Goal: Task Accomplishment & Management: Complete application form

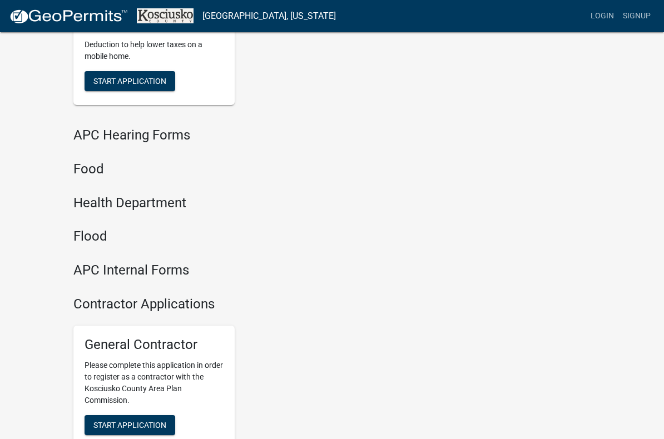
scroll to position [1351, 0]
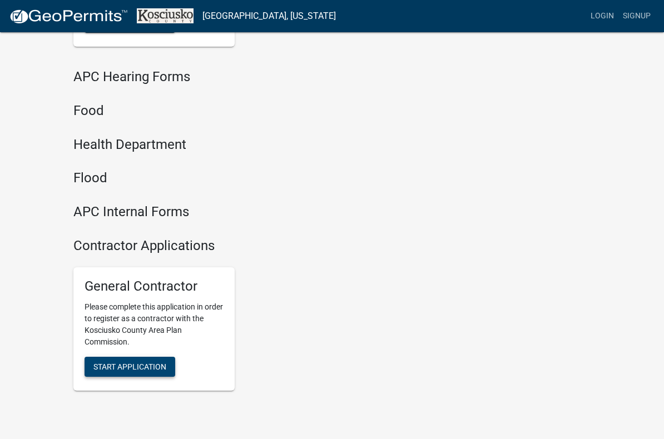
click at [121, 357] on button "Start Application" at bounding box center [130, 367] width 91 height 20
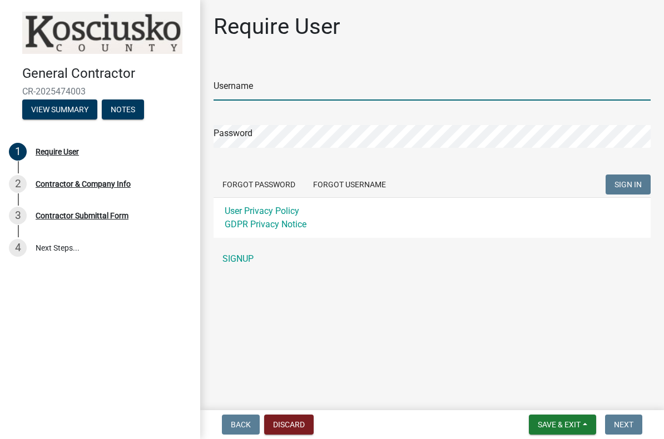
click at [259, 84] on input "Username" at bounding box center [432, 89] width 437 height 23
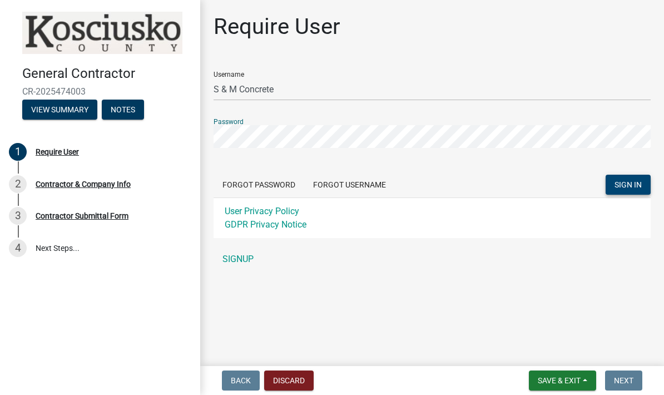
click at [621, 183] on span "SIGN IN" at bounding box center [627, 184] width 27 height 9
click at [220, 91] on input "S & M Concrete" at bounding box center [432, 89] width 437 height 23
click at [228, 89] on input "S & M Concrete" at bounding box center [432, 89] width 437 height 23
type input "S&M Concrete"
click at [616, 180] on span "SIGN IN" at bounding box center [627, 184] width 27 height 9
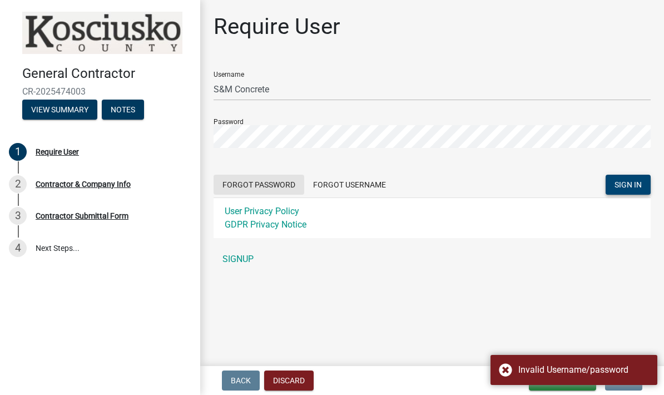
click at [265, 188] on button "Forgot Password" at bounding box center [259, 185] width 91 height 20
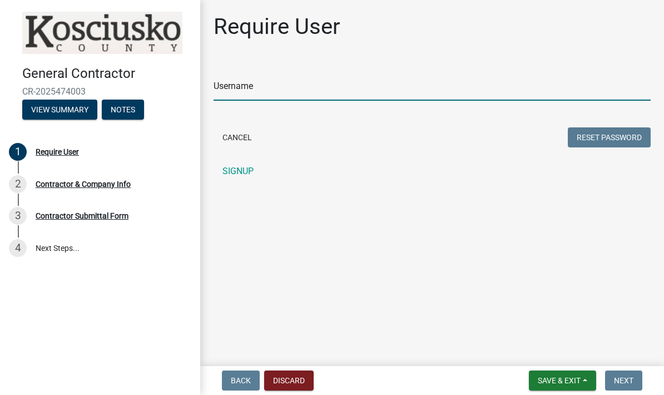
click at [223, 83] on input "Username" at bounding box center [432, 89] width 437 height 23
type input "S&mconcrete"
click at [575, 134] on button "Reset Password" at bounding box center [609, 137] width 83 height 20
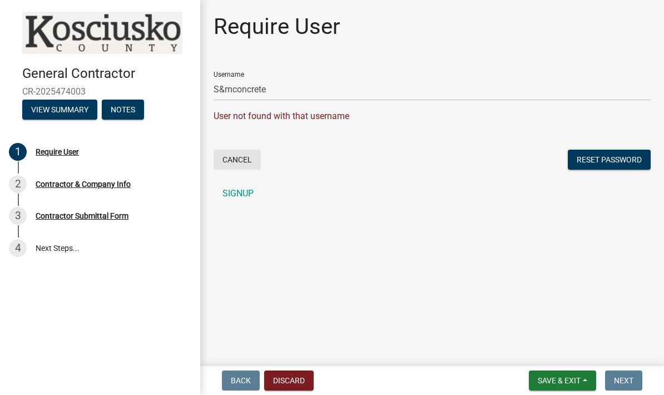
click at [245, 163] on button "Cancel" at bounding box center [237, 160] width 47 height 20
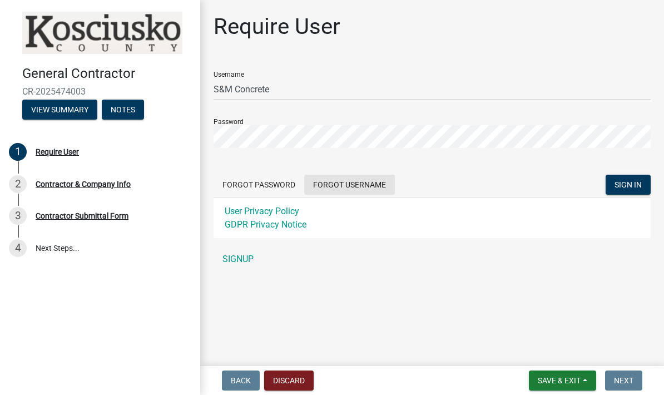
click at [329, 185] on button "Forgot Username" at bounding box center [349, 185] width 91 height 20
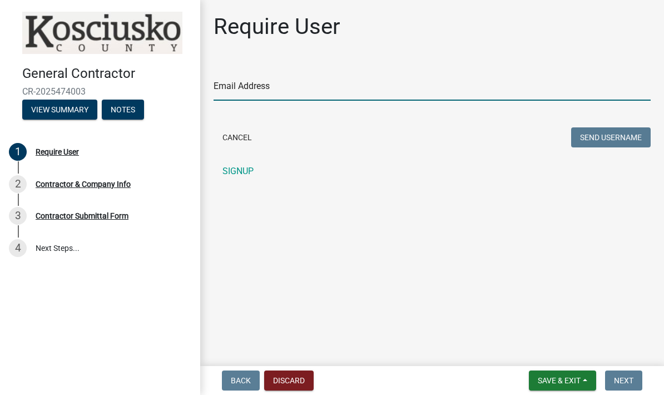
click at [243, 83] on input "Email Address" at bounding box center [432, 89] width 437 height 23
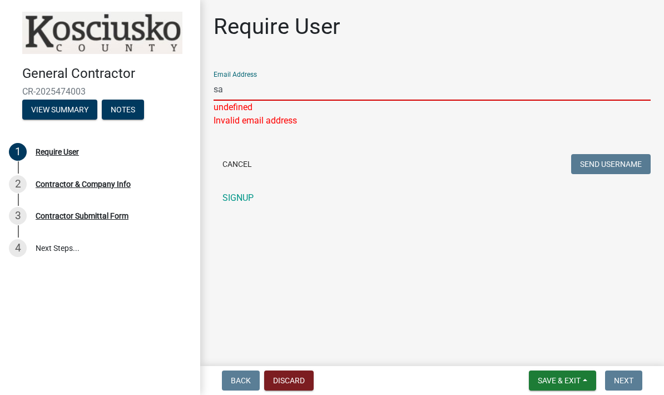
type input "Sandmconcrete19@gmail.com"
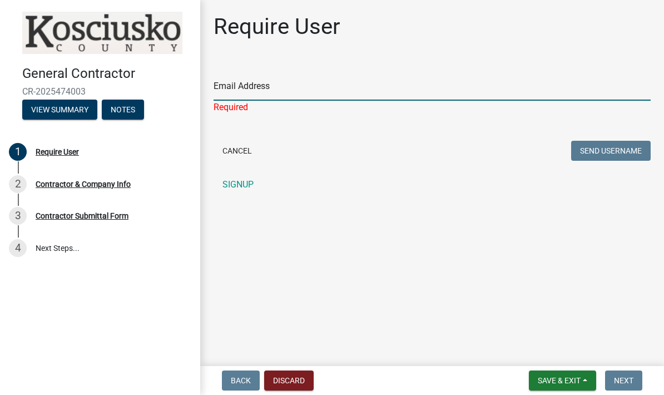
click at [235, 87] on input "Email Address" at bounding box center [432, 89] width 437 height 23
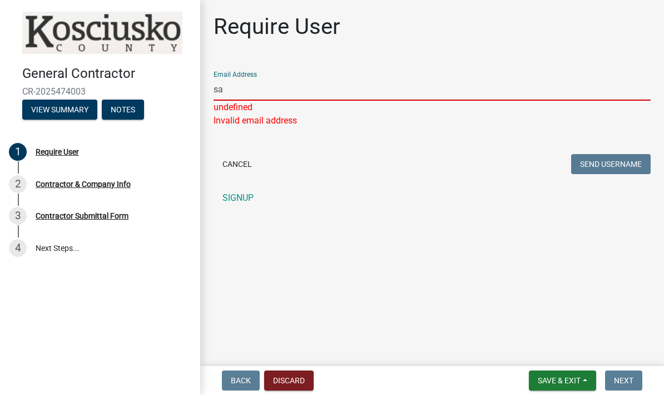
type input "Sandmconcrete19@gmail.com"
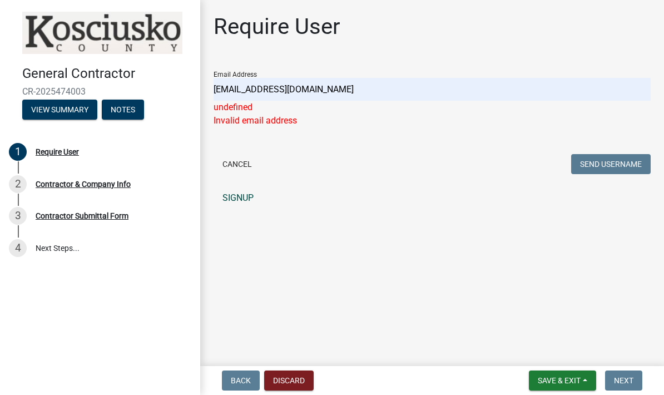
click at [243, 201] on link "SIGNUP" at bounding box center [432, 198] width 437 height 22
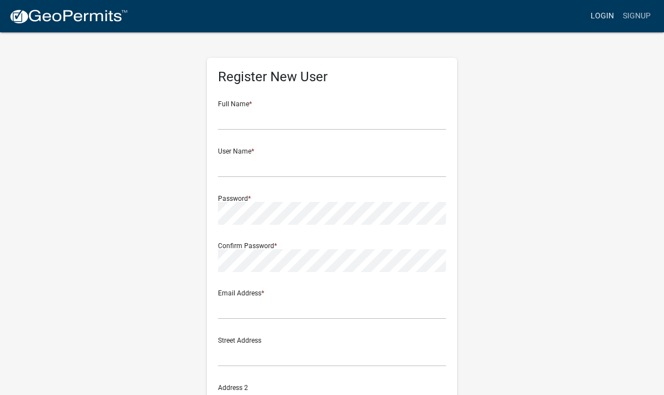
click at [604, 20] on link "Login" at bounding box center [602, 16] width 32 height 21
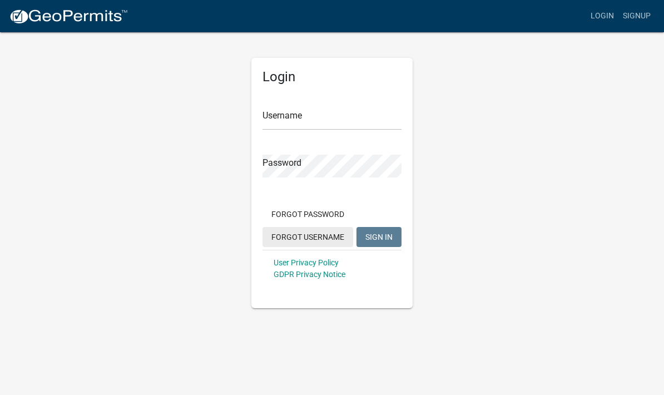
click at [304, 235] on button "Forgot Username" at bounding box center [307, 237] width 91 height 20
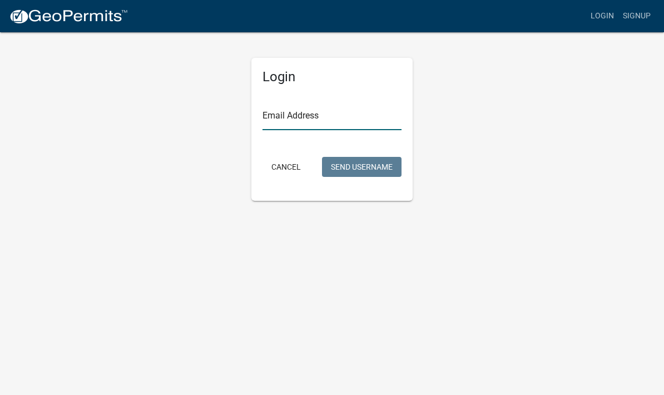
click at [280, 108] on input "Email Address" at bounding box center [331, 118] width 139 height 23
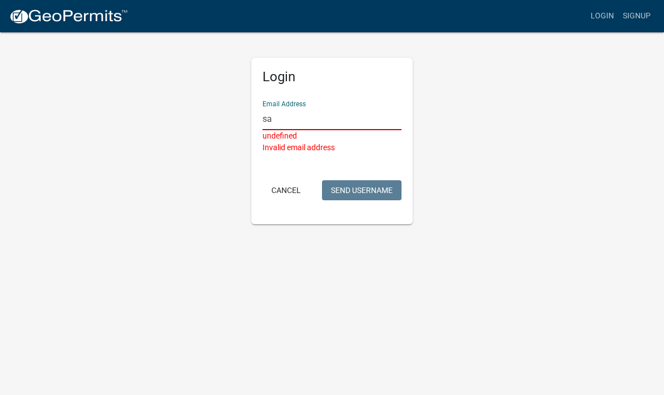
type input "Sandmconcrete19@gmail.com"
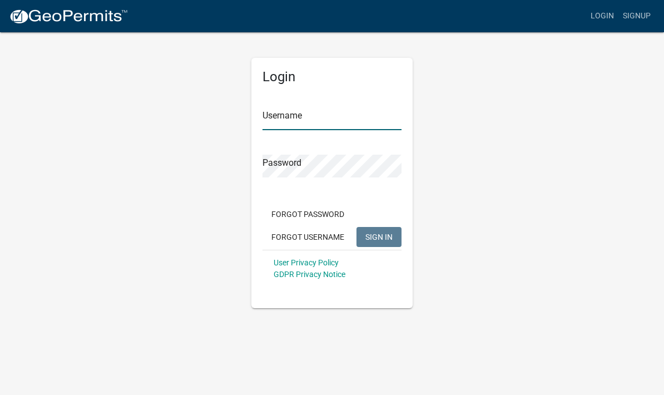
click at [268, 119] on input "Username" at bounding box center [331, 118] width 139 height 23
type input "S&M Concrete"
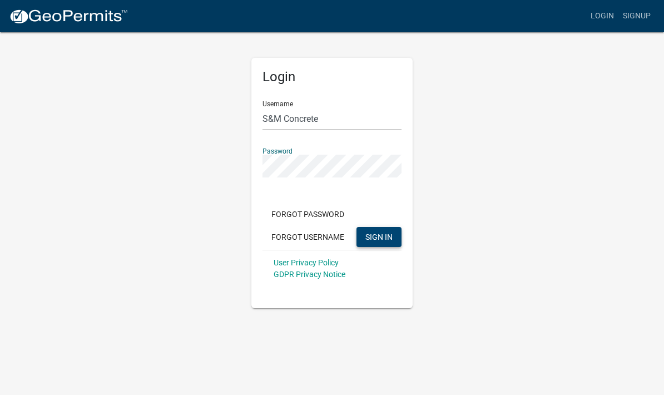
click at [379, 241] on span "SIGN IN" at bounding box center [378, 236] width 27 height 9
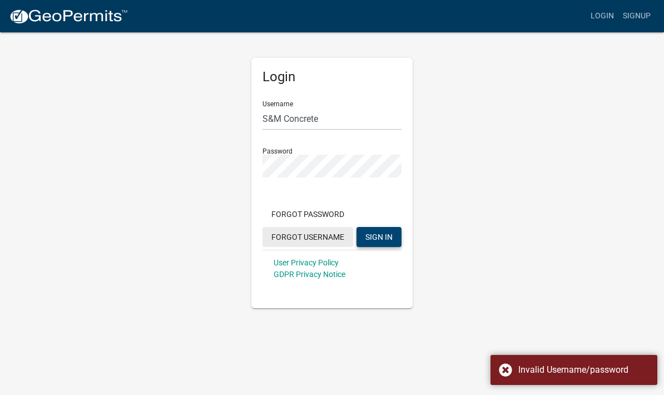
click at [296, 230] on button "Forgot Username" at bounding box center [307, 237] width 91 height 20
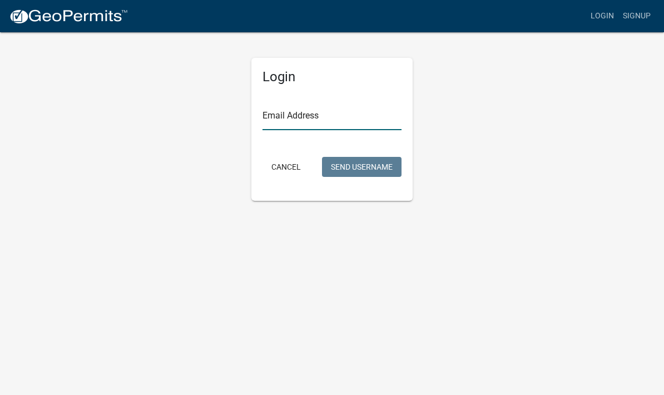
click at [289, 114] on input "Email Address" at bounding box center [331, 118] width 139 height 23
type input "[EMAIL_ADDRESS][DOMAIN_NAME]"
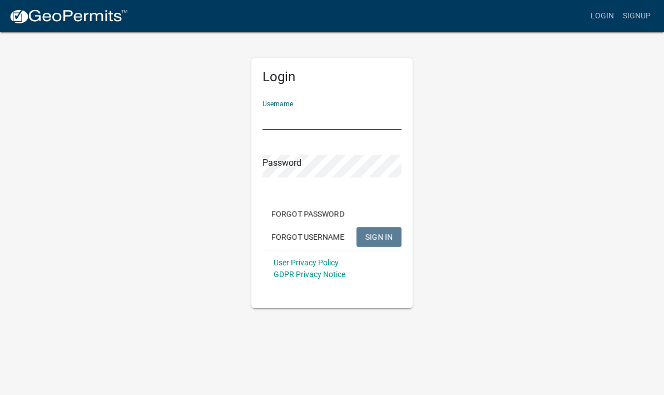
click at [290, 115] on input "Username" at bounding box center [331, 118] width 139 height 23
type input "S&mconcrete"
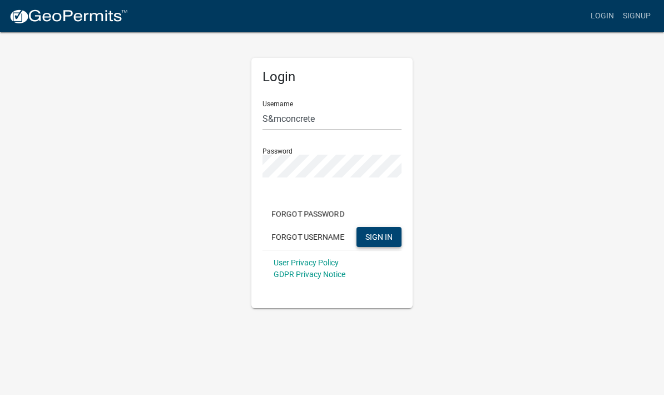
click at [365, 236] on button "SIGN IN" at bounding box center [378, 237] width 45 height 20
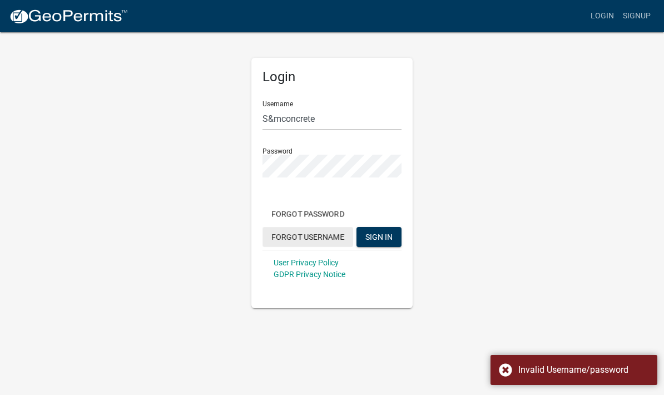
click at [325, 237] on button "Forgot Username" at bounding box center [307, 237] width 91 height 20
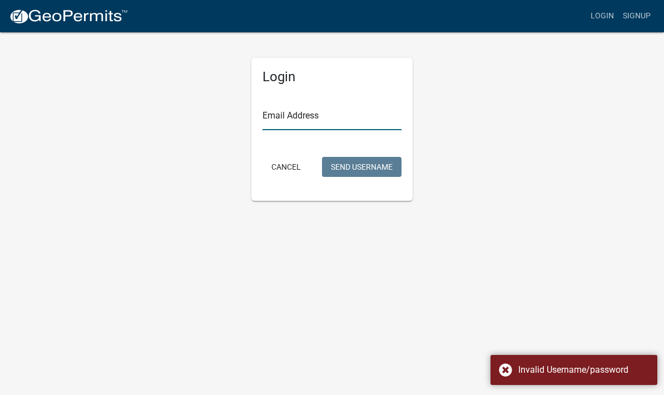
click at [281, 109] on input "Email Address" at bounding box center [331, 118] width 139 height 23
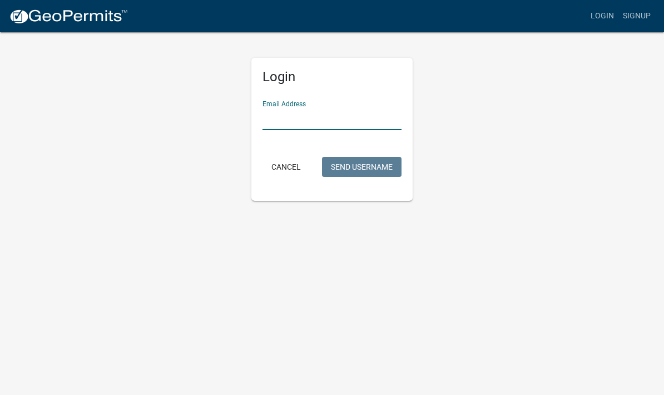
type input "Sandmconcrete19@gmail.com"
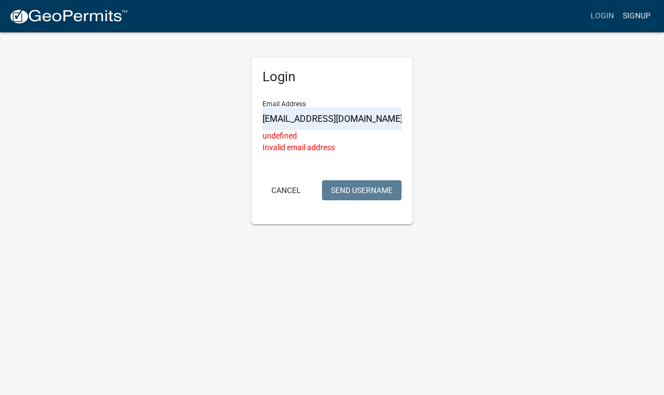
click at [639, 11] on link "Signup" at bounding box center [636, 16] width 37 height 21
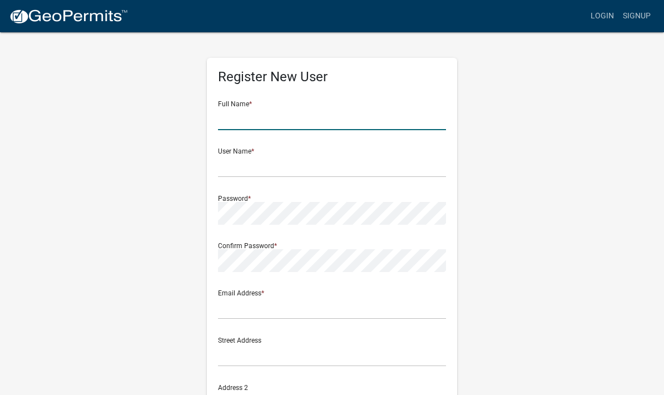
click at [295, 111] on input "text" at bounding box center [332, 118] width 228 height 23
type input "Calvin"
click at [241, 169] on input "text" at bounding box center [332, 166] width 228 height 23
click at [248, 118] on input "Calvin" at bounding box center [332, 118] width 228 height 23
type input "Calvin Miller"
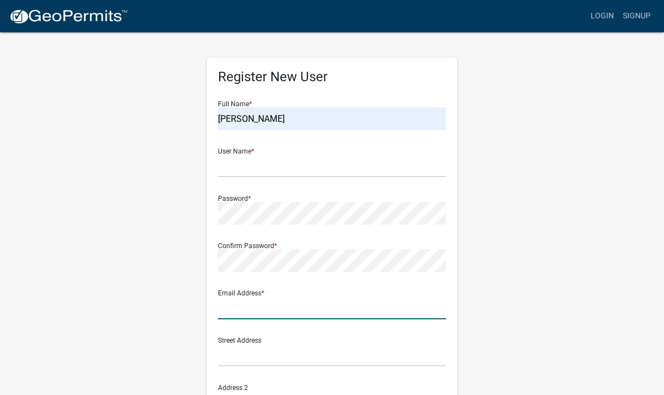
type input "Sandmconcrete19@gmail.com"
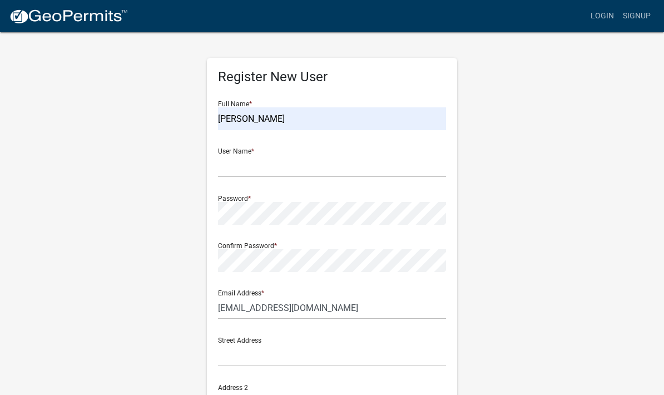
type input "5742481603"
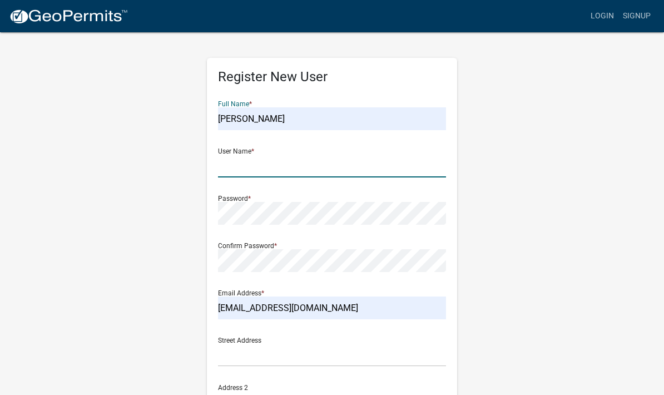
click at [225, 161] on input "text" at bounding box center [332, 166] width 228 height 23
type input "S&MConcrete"
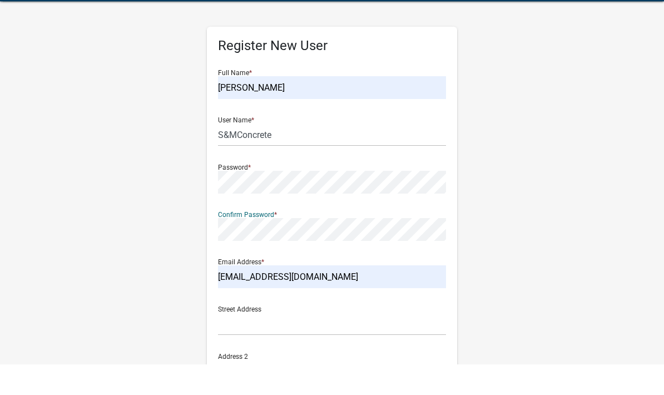
scroll to position [37, 0]
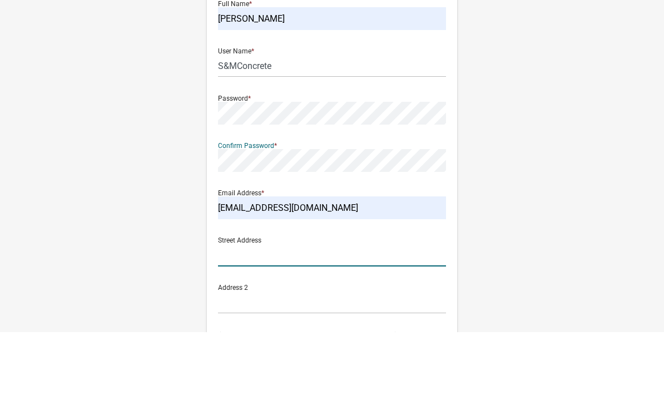
click at [230, 306] on input "text" at bounding box center [332, 317] width 228 height 23
type input "228 4TH RD"
type input "BREMEN"
type input "IN"
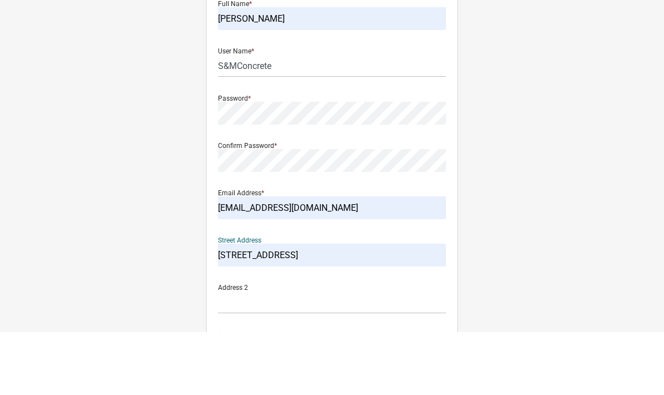
type input "46506"
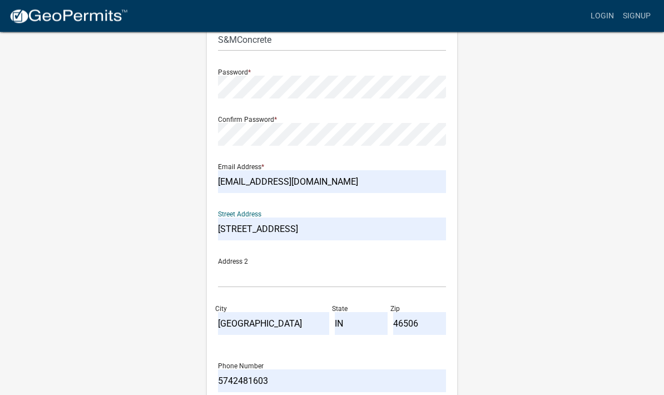
scroll to position [186, 0]
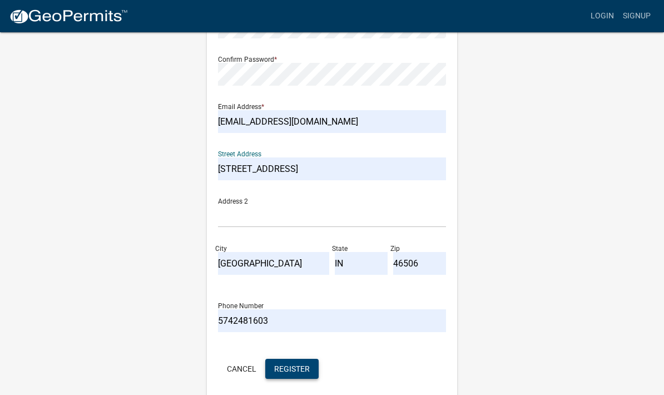
click at [281, 366] on span "Register" at bounding box center [292, 368] width 36 height 9
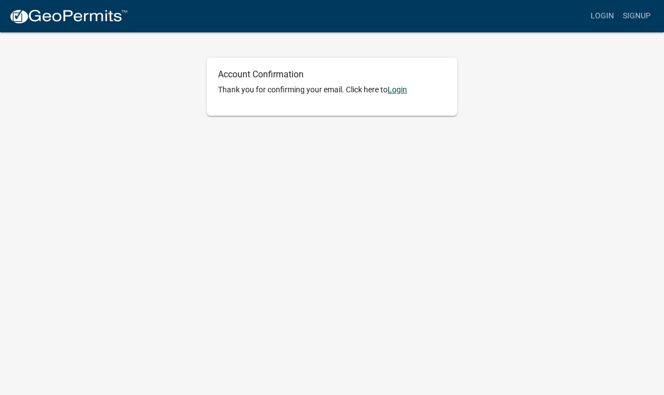
click at [401, 93] on link "Login" at bounding box center [397, 89] width 19 height 9
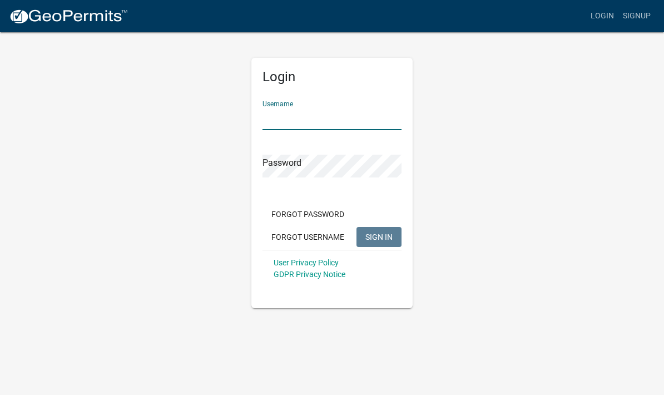
click at [304, 113] on input "Username" at bounding box center [331, 118] width 139 height 23
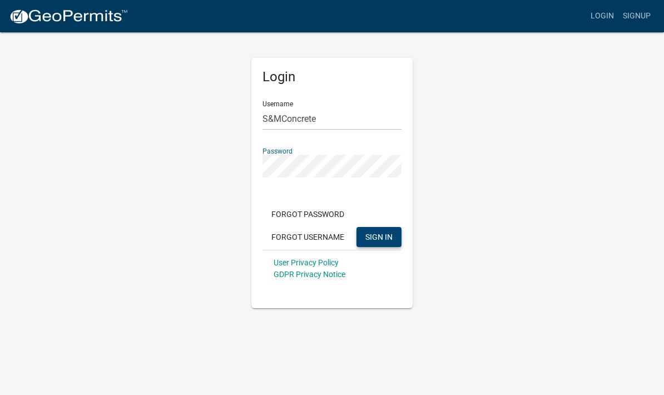
click at [384, 237] on span "SIGN IN" at bounding box center [378, 236] width 27 height 9
click at [367, 230] on button "SIGN IN" at bounding box center [378, 237] width 45 height 20
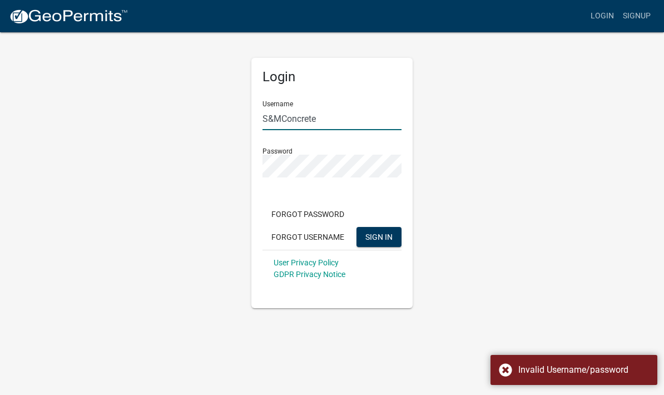
click at [286, 120] on input "S&MConcrete" at bounding box center [331, 118] width 139 height 23
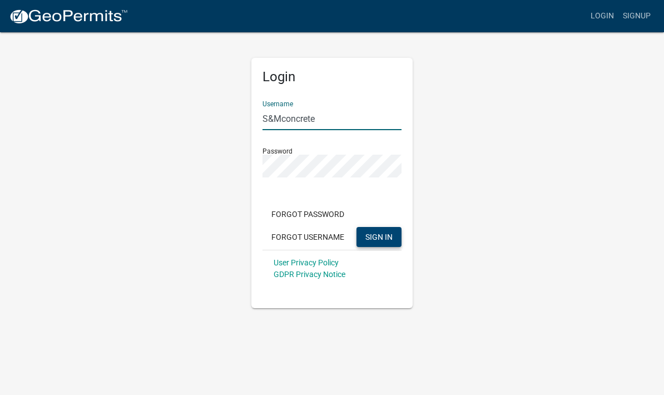
type input "S&Mconcrete"
click at [374, 237] on span "SIGN IN" at bounding box center [378, 236] width 27 height 9
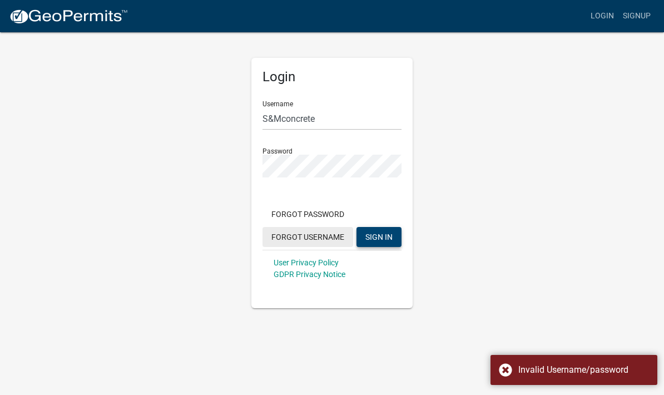
click at [326, 237] on button "Forgot Username" at bounding box center [307, 237] width 91 height 20
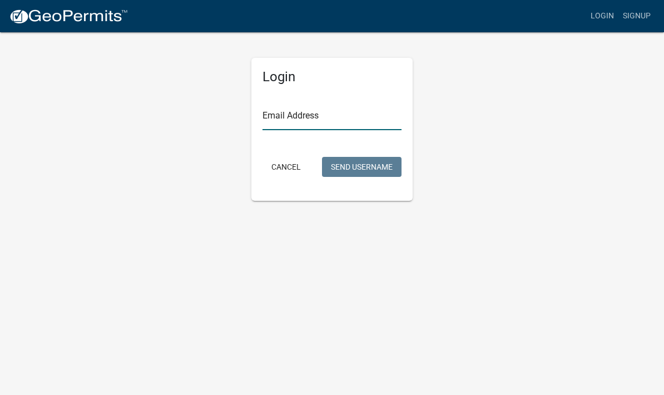
click at [290, 121] on input "Email Address" at bounding box center [331, 118] width 139 height 23
type input "[EMAIL_ADDRESS][DOMAIN_NAME]"
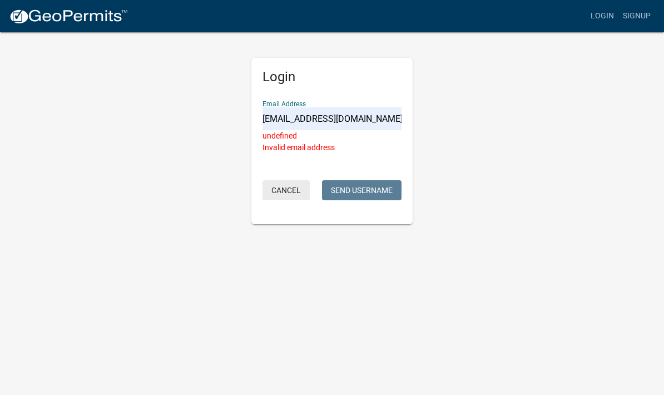
click at [281, 190] on button "Cancel" at bounding box center [285, 190] width 47 height 20
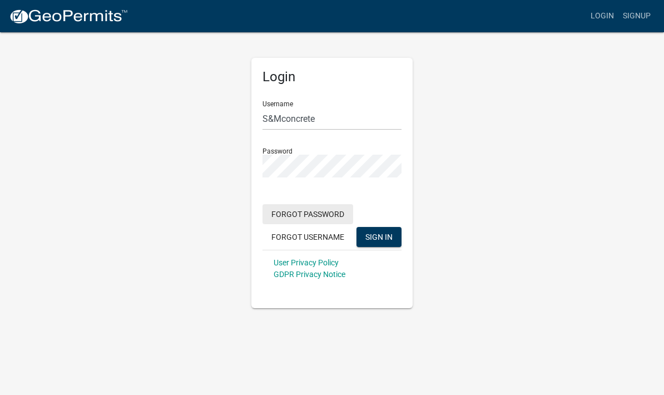
click at [291, 209] on button "Forgot Password" at bounding box center [307, 214] width 91 height 20
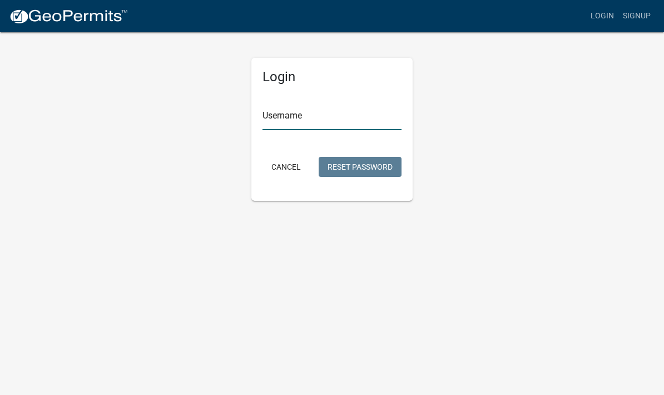
click at [270, 108] on input "Username" at bounding box center [331, 118] width 139 height 23
type input "S&MConcrete"
click at [331, 162] on button "Reset Password" at bounding box center [360, 167] width 83 height 20
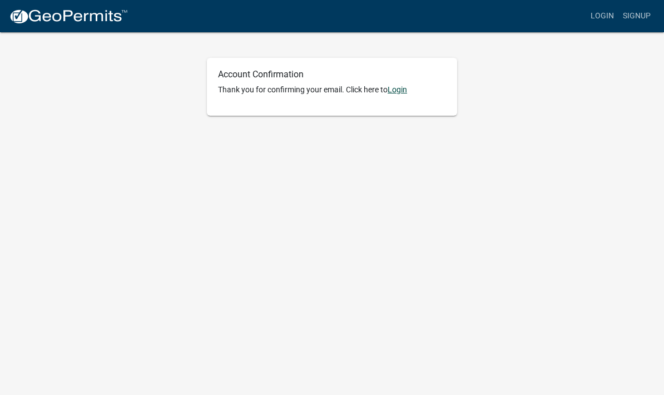
click at [397, 91] on link "Login" at bounding box center [397, 89] width 19 height 9
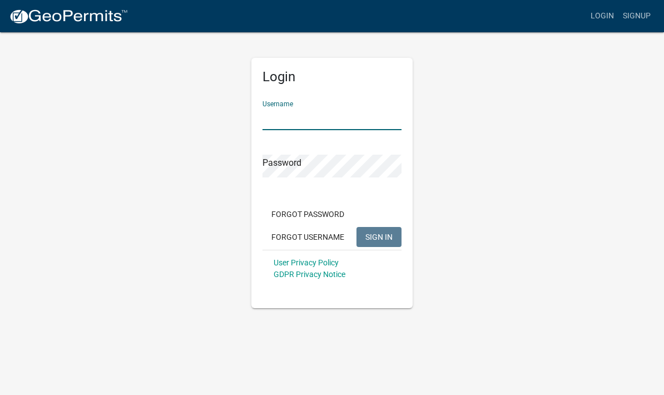
click at [306, 116] on input "Username" at bounding box center [331, 118] width 139 height 23
type input "S&MConcrete"
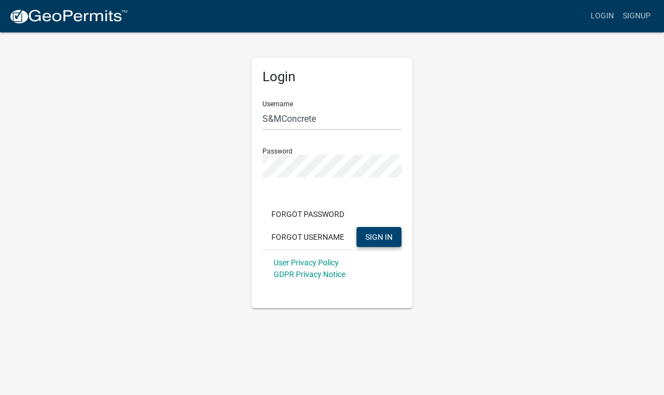
click at [360, 237] on button "SIGN IN" at bounding box center [378, 237] width 45 height 20
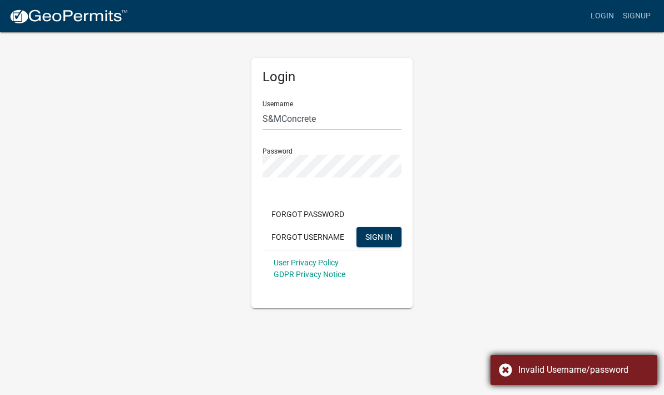
click at [504, 366] on div "Invalid Username/password" at bounding box center [573, 370] width 167 height 30
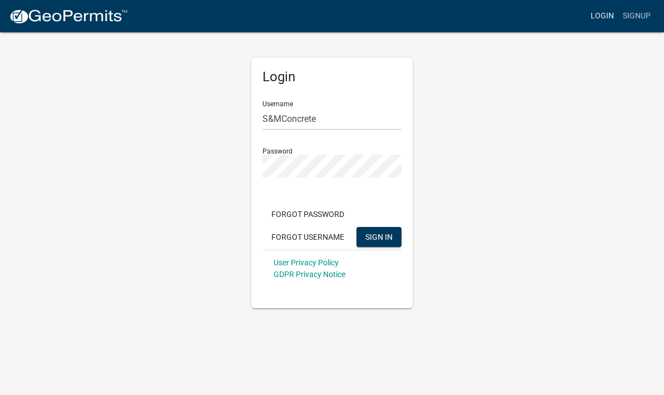
click at [597, 18] on link "Login" at bounding box center [602, 16] width 32 height 21
click at [630, 18] on link "Signup" at bounding box center [636, 16] width 37 height 21
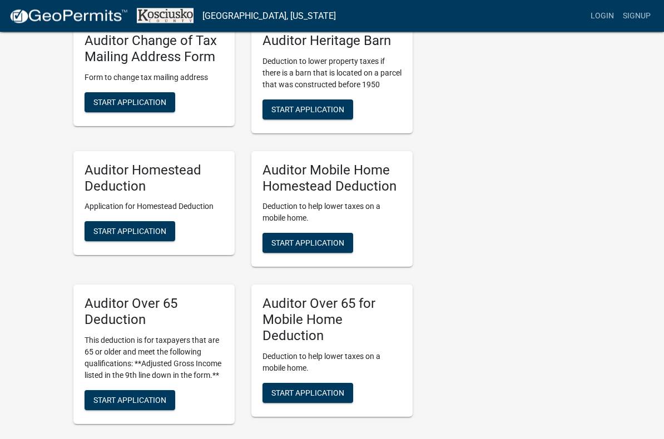
scroll to position [1371, 0]
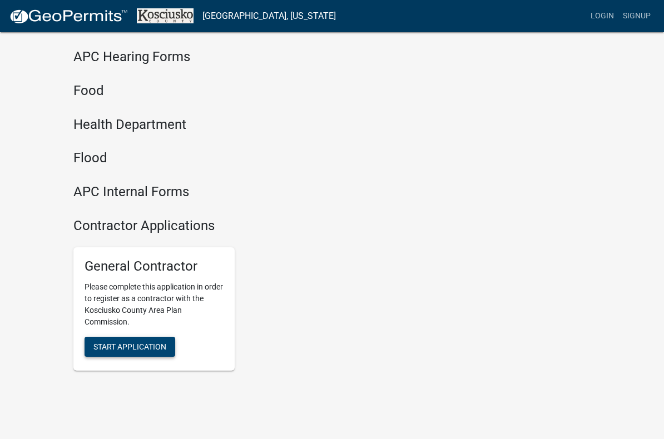
click at [160, 342] on span "Start Application" at bounding box center [129, 346] width 73 height 9
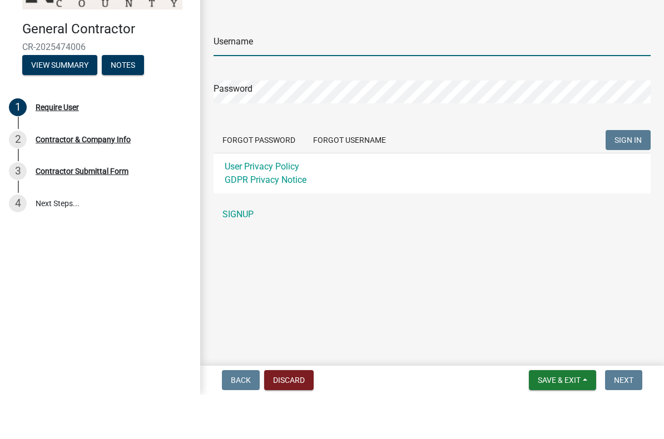
click at [235, 78] on input "Username" at bounding box center [432, 89] width 437 height 23
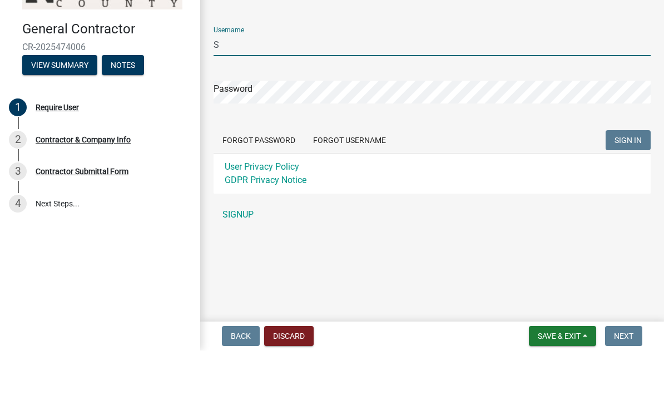
type input "S&M Concrete"
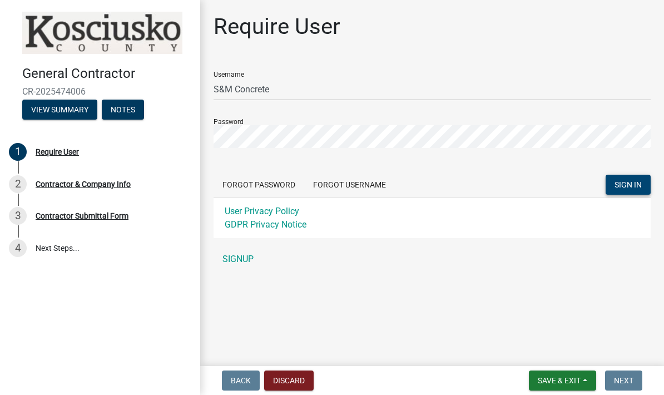
click at [617, 185] on span "SIGN IN" at bounding box center [627, 184] width 27 height 9
click at [368, 187] on button "Forgot Username" at bounding box center [349, 185] width 91 height 20
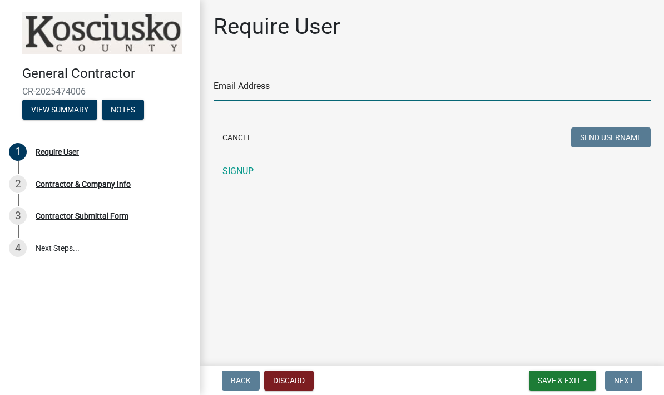
click at [241, 86] on input "Email Address" at bounding box center [432, 89] width 437 height 23
type input "[EMAIL_ADDRESS][DOMAIN_NAME]"
